Goal: Navigation & Orientation: Understand site structure

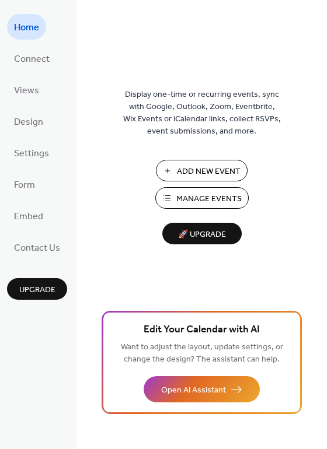
click at [30, 28] on span "Home" at bounding box center [26, 28] width 25 height 19
click at [185, 193] on span "Manage Events" at bounding box center [208, 199] width 65 height 12
click at [34, 94] on span "Views" at bounding box center [26, 91] width 25 height 19
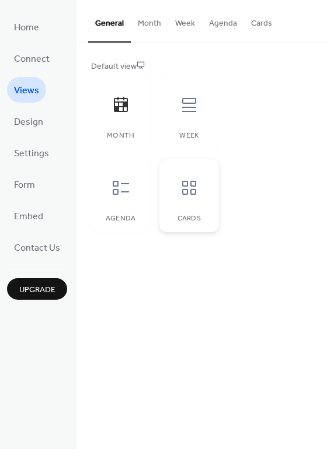
click at [181, 188] on icon at bounding box center [189, 187] width 19 height 19
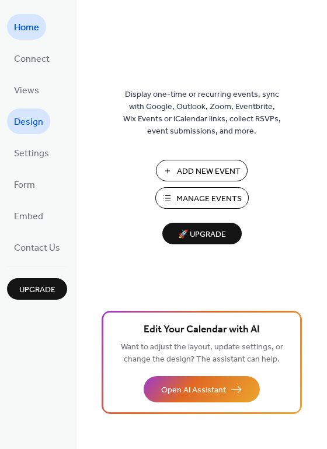
click at [27, 130] on span "Design" at bounding box center [28, 122] width 29 height 19
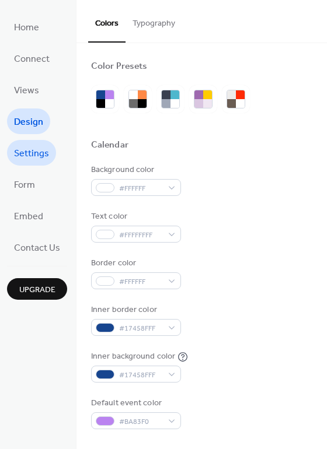
click at [46, 158] on span "Settings" at bounding box center [31, 154] width 35 height 19
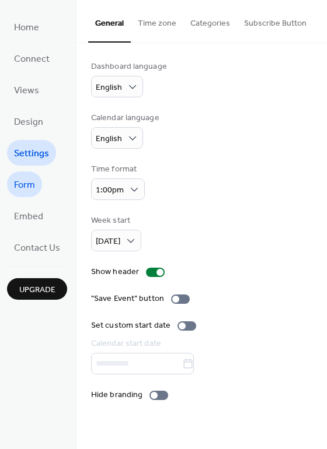
click at [35, 185] on link "Form" at bounding box center [24, 184] width 35 height 26
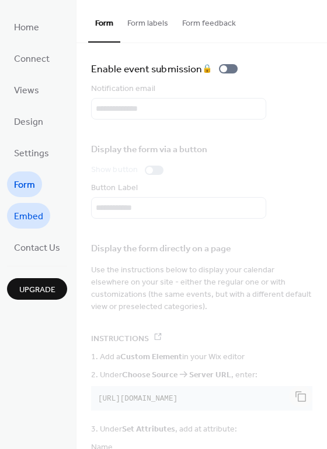
click at [27, 211] on span "Embed" at bounding box center [28, 217] width 29 height 19
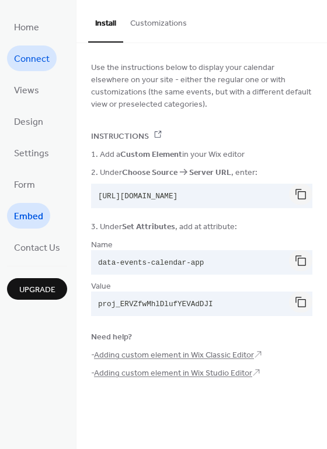
click at [26, 48] on link "Connect" at bounding box center [32, 58] width 50 height 26
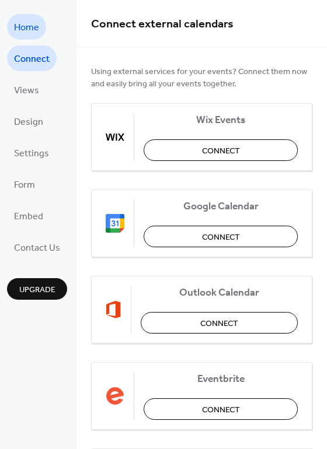
click at [31, 19] on span "Home" at bounding box center [26, 28] width 25 height 19
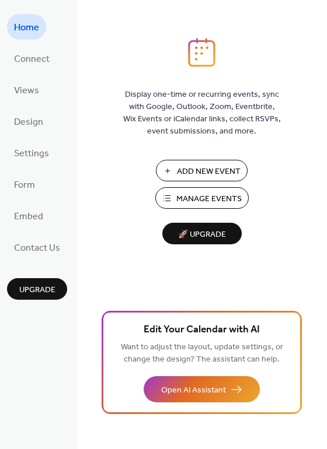
click at [183, 195] on span "Manage Events" at bounding box center [208, 199] width 65 height 12
